Goal: Task Accomplishment & Management: Use online tool/utility

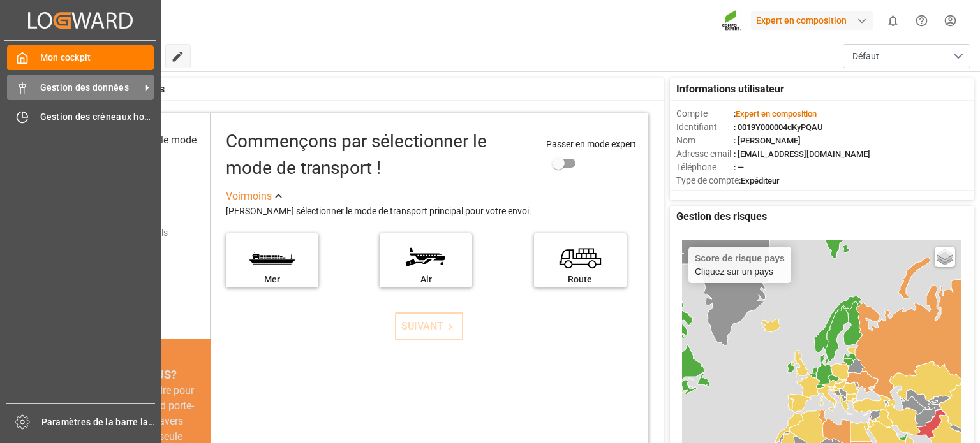
click at [97, 93] on span "Gestion des données" at bounding box center [90, 87] width 101 height 13
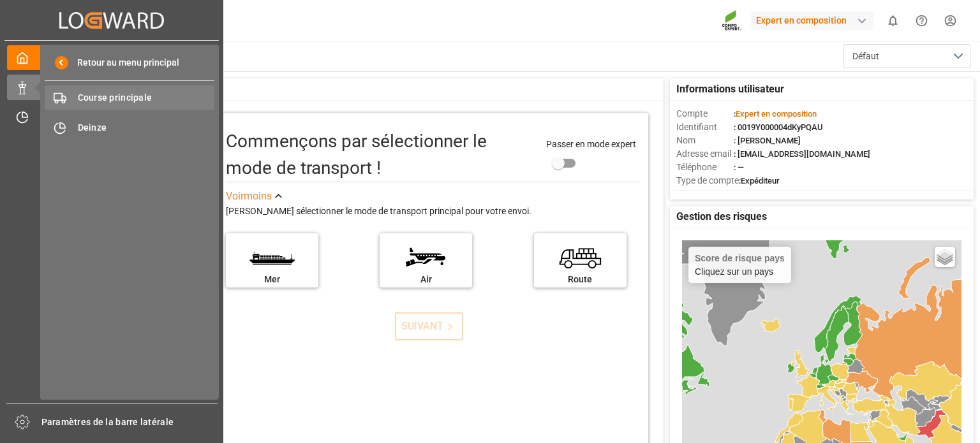
click at [108, 101] on font "Course principale" at bounding box center [115, 98] width 75 height 10
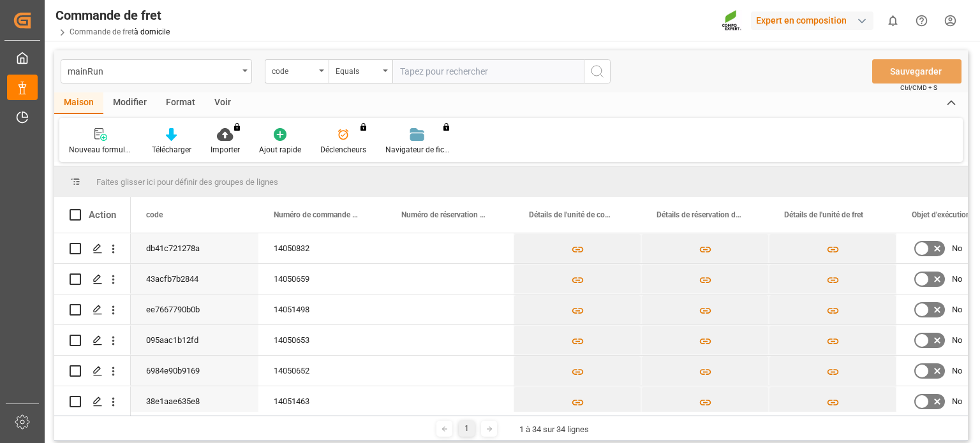
click at [519, 187] on div "Faites glisser ici pour définir des groupes de lignes" at bounding box center [511, 182] width 914 height 31
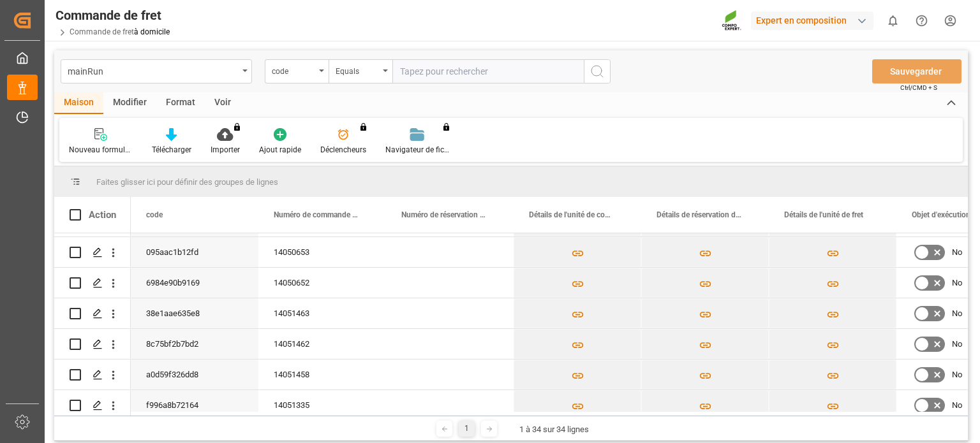
scroll to position [94, 0]
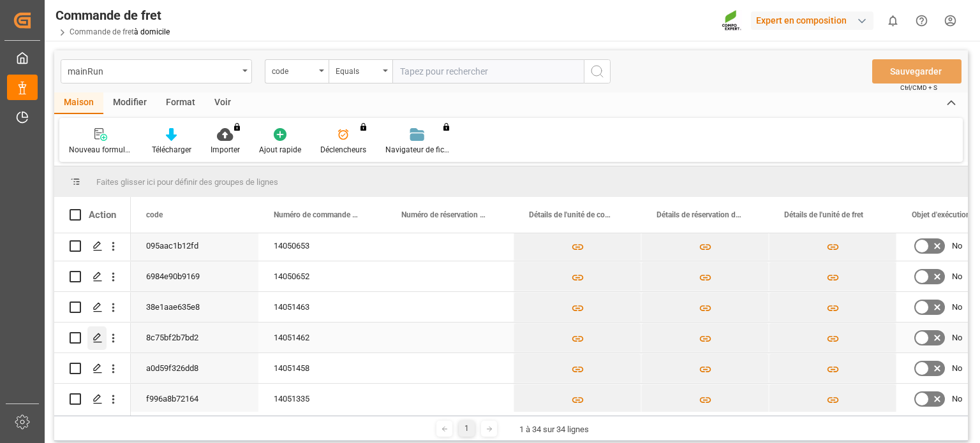
click at [101, 339] on icon "Appuyez sur ESPACE pour sélectionner cette ligne." at bounding box center [98, 338] width 10 height 10
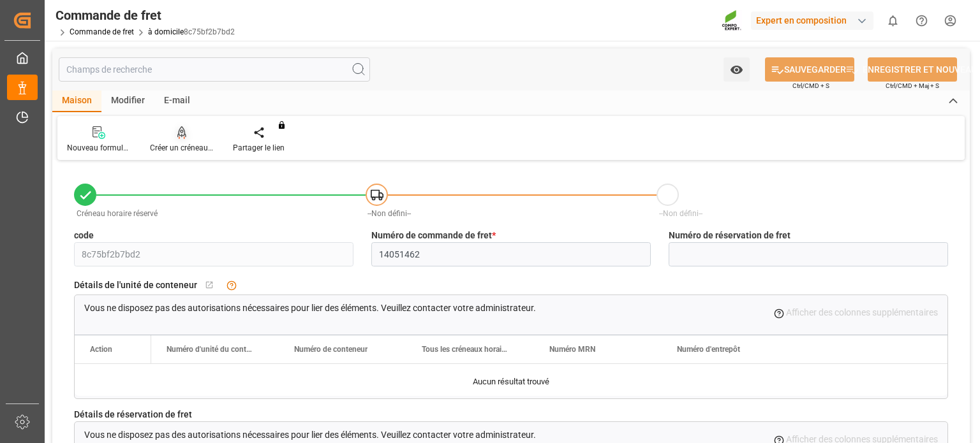
click at [177, 145] on font "Créer un créneau horaire" at bounding box center [192, 148] width 84 height 9
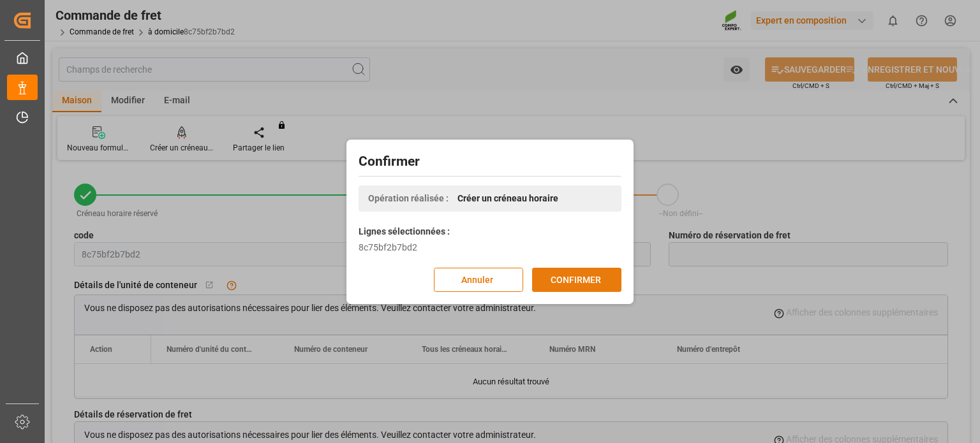
click at [582, 278] on font "CONFIRMER" at bounding box center [576, 279] width 50 height 10
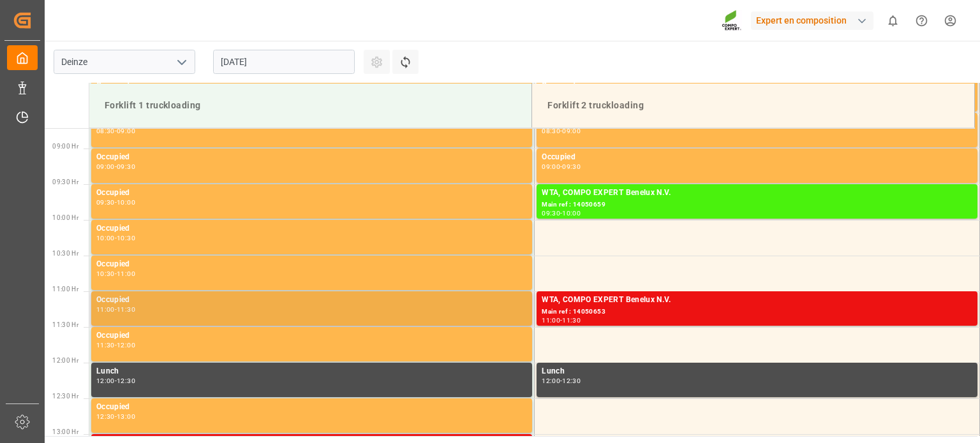
scroll to position [778, 0]
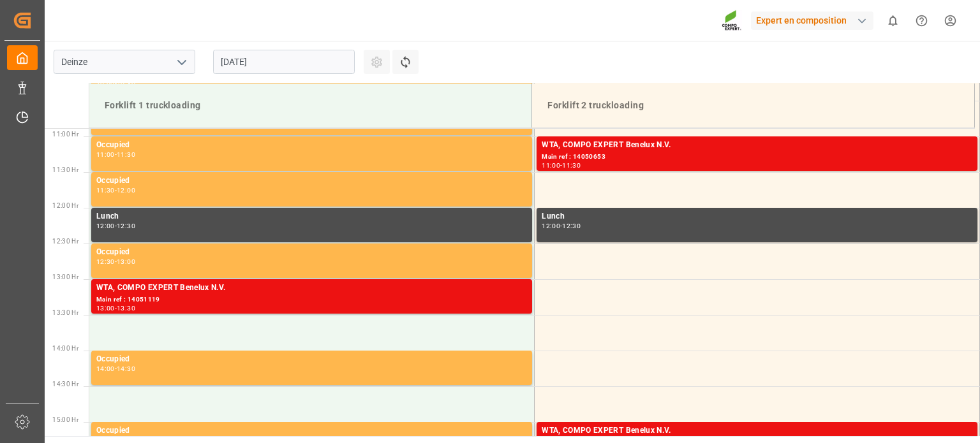
click at [305, 68] on input "[DATE]" at bounding box center [284, 62] width 142 height 24
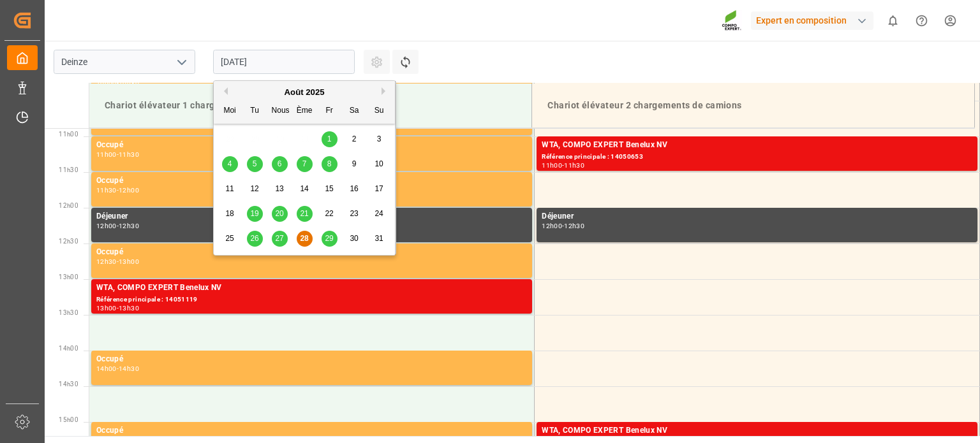
click at [329, 238] on font "29" at bounding box center [329, 238] width 8 height 9
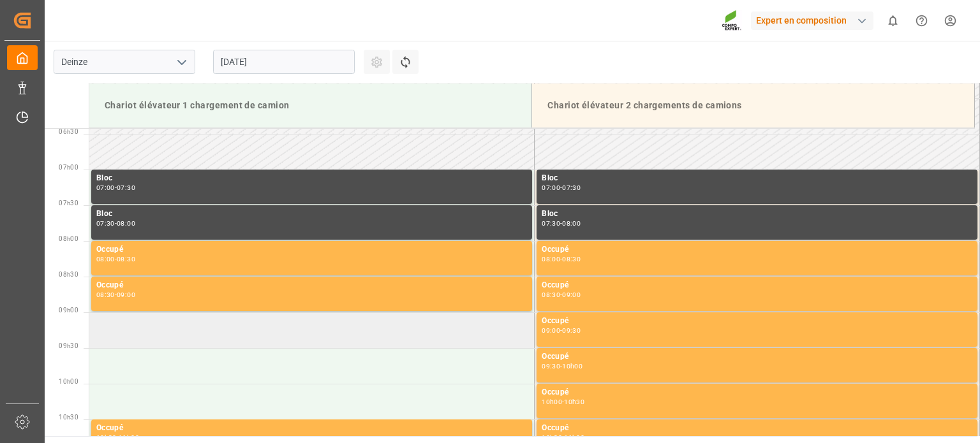
scroll to position [523, 0]
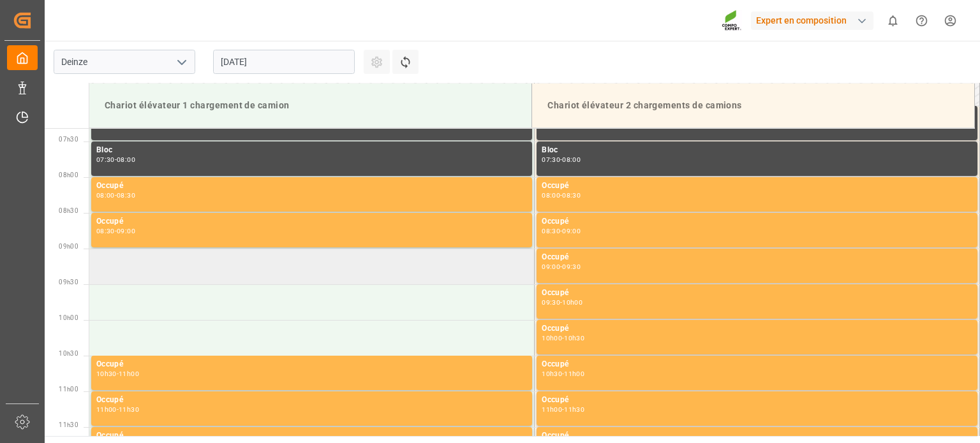
click at [281, 267] on td at bounding box center [311, 267] width 445 height 36
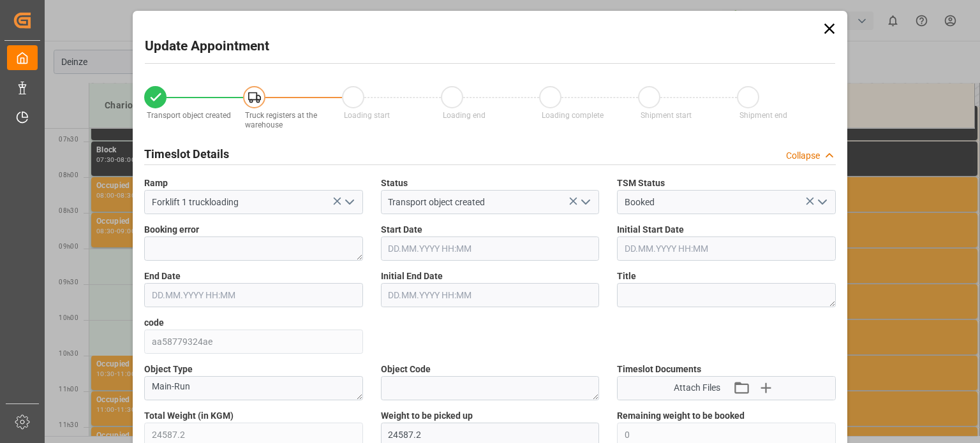
type input "[DATE] 09:00"
type input "[DATE] 09:30"
type input "[DATE] 09:31"
type input "[DATE] 09:50"
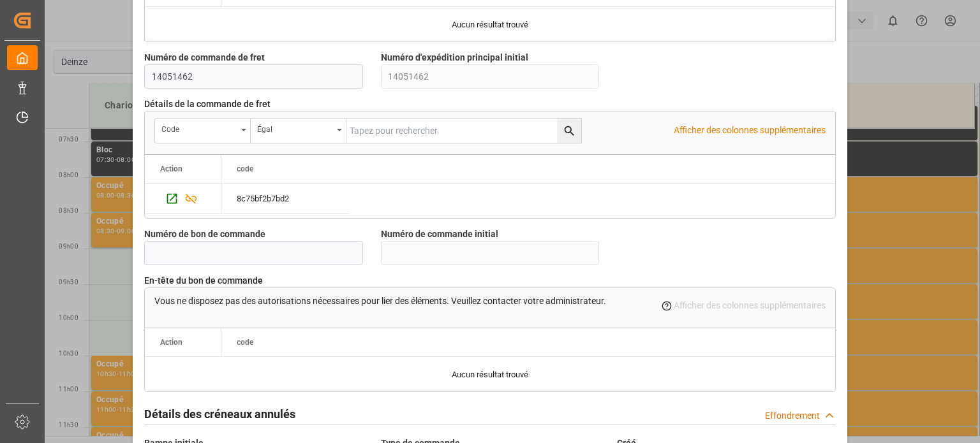
scroll to position [1235, 0]
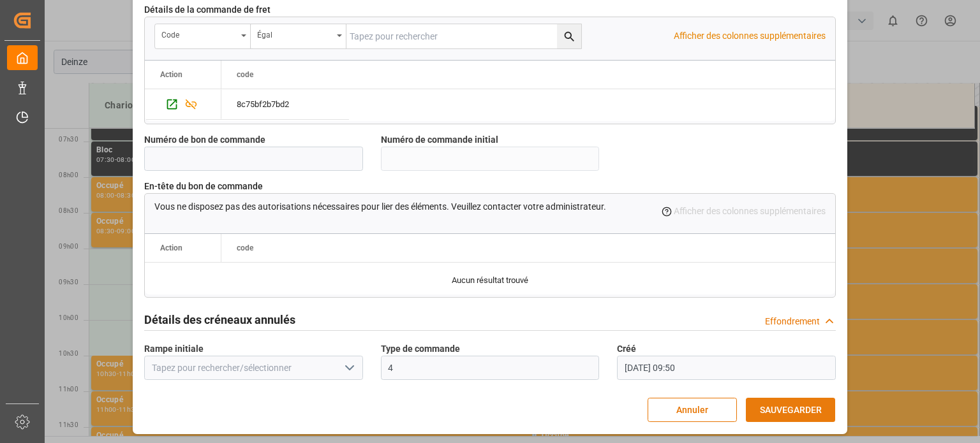
click at [796, 405] on font "SAUVEGARDER" at bounding box center [791, 410] width 62 height 10
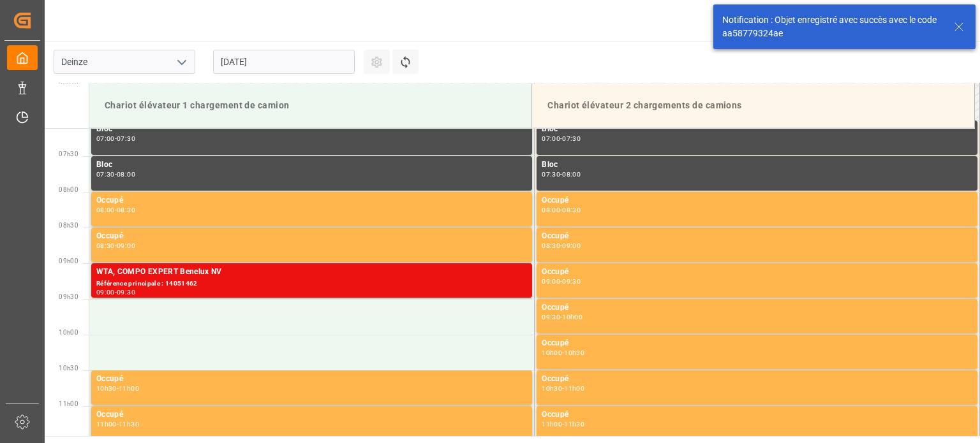
scroll to position [563, 0]
